Goal: Browse casually

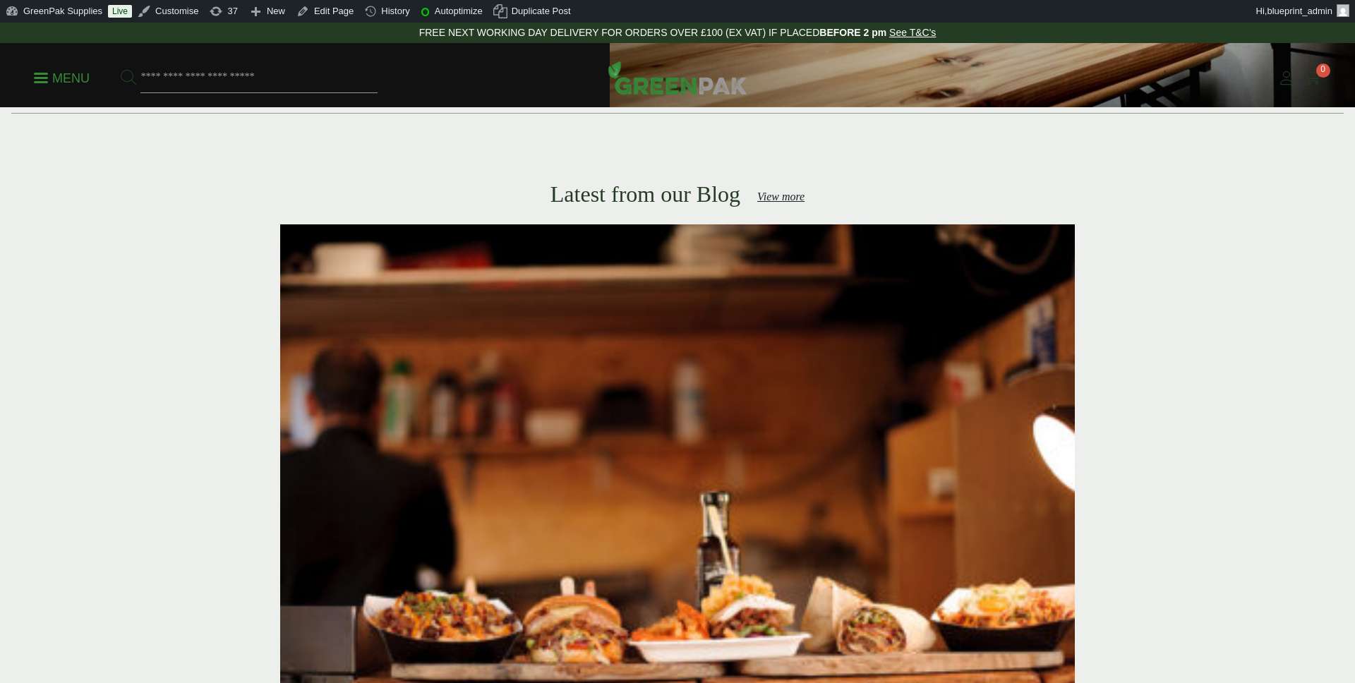
scroll to position [2564, 0]
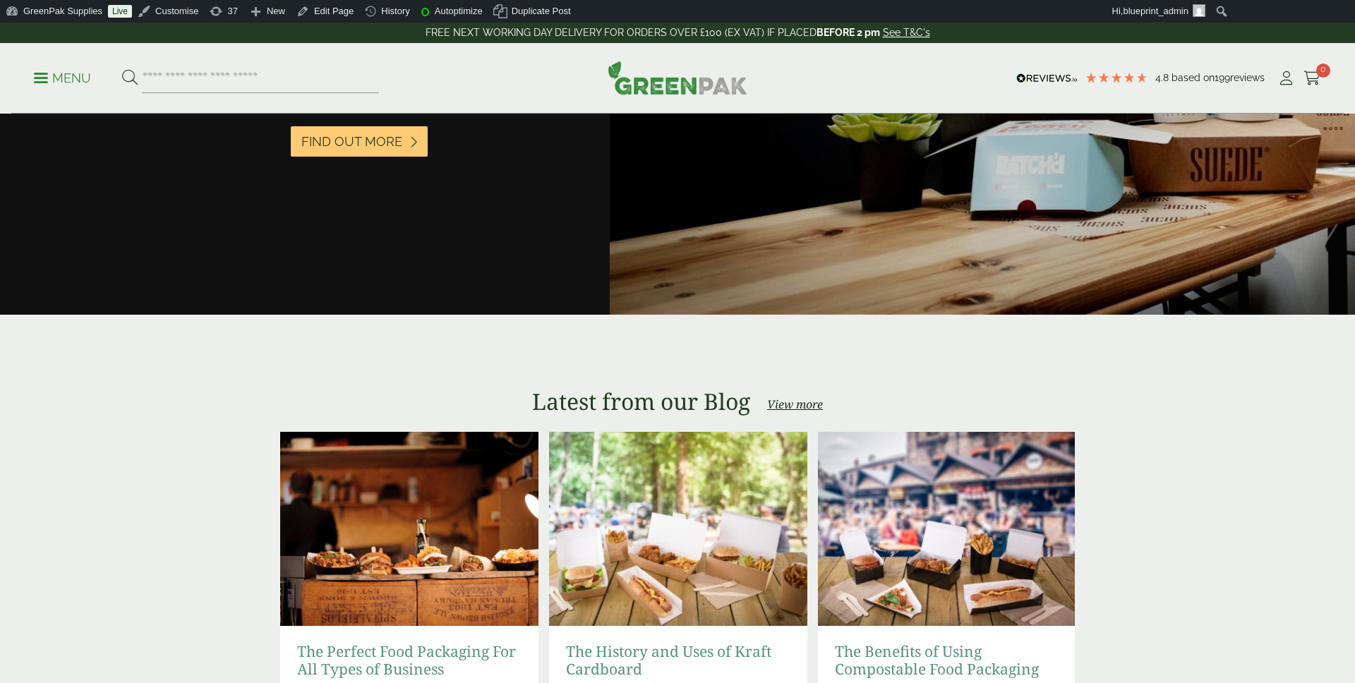
drag, startPoint x: 1232, startPoint y: 404, endPoint x: 1211, endPoint y: 387, distance: 27.6
click at [1232, 404] on section "Latest from our Blog View more The Perfect Food Packaging For All Types of Busi…" at bounding box center [677, 544] width 1208 height 313
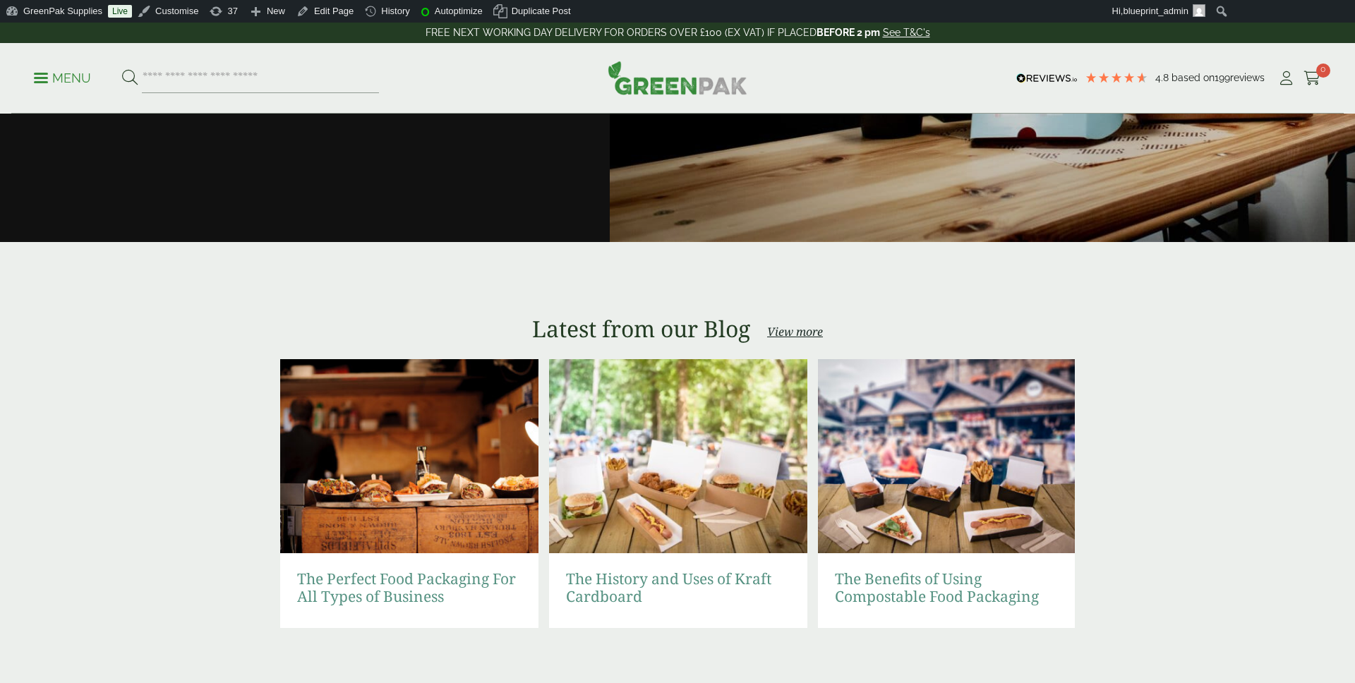
scroll to position [2643, 0]
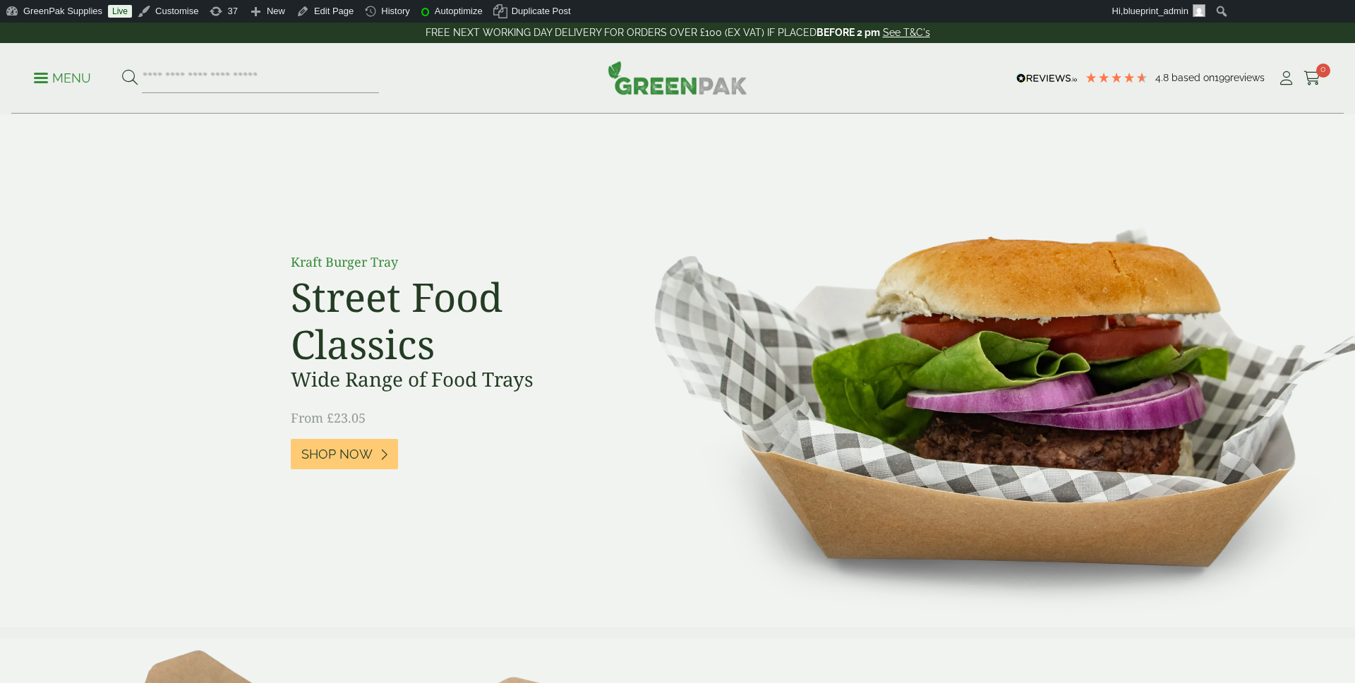
click at [851, 170] on img at bounding box center [982, 370] width 745 height 513
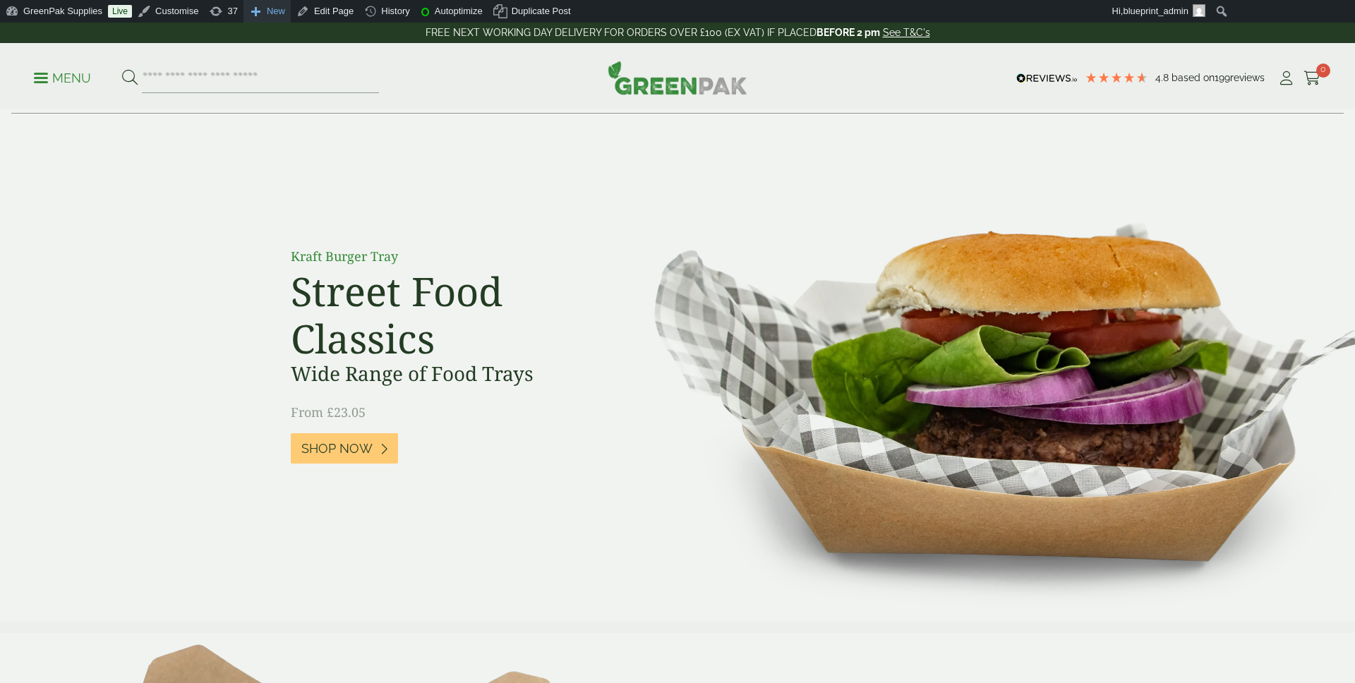
scroll to position [11, 0]
